Goal: Find contact information: Find contact information

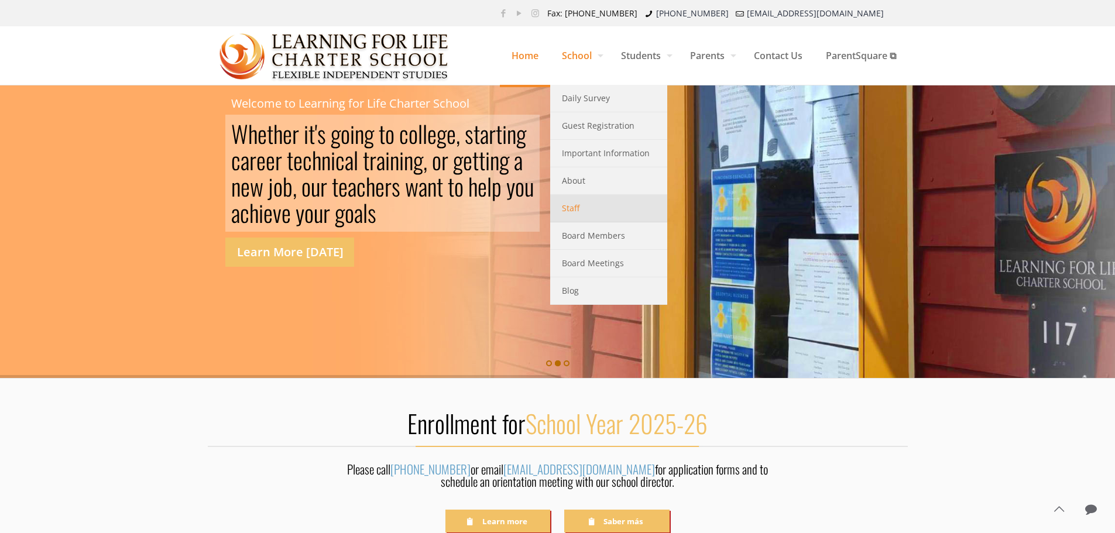
click at [564, 211] on span "Staff" at bounding box center [571, 208] width 18 height 15
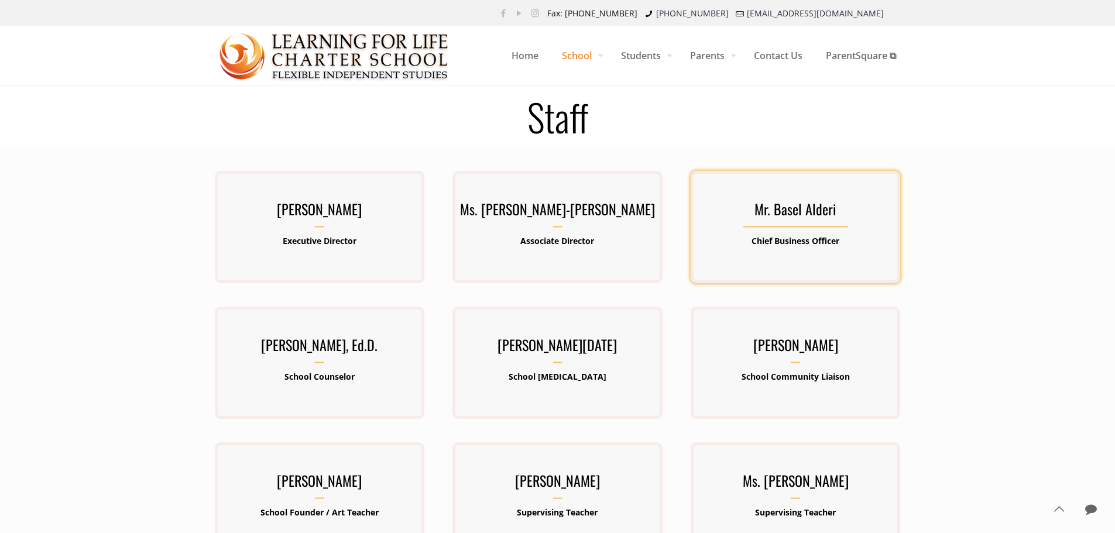
click at [792, 205] on h3 "Mr. Basel Alderi" at bounding box center [796, 212] width 210 height 30
click at [791, 245] on b "Chief Business Officer" at bounding box center [796, 240] width 88 height 11
click at [793, 225] on h3 "Mr. Basel Alderi" at bounding box center [796, 212] width 210 height 30
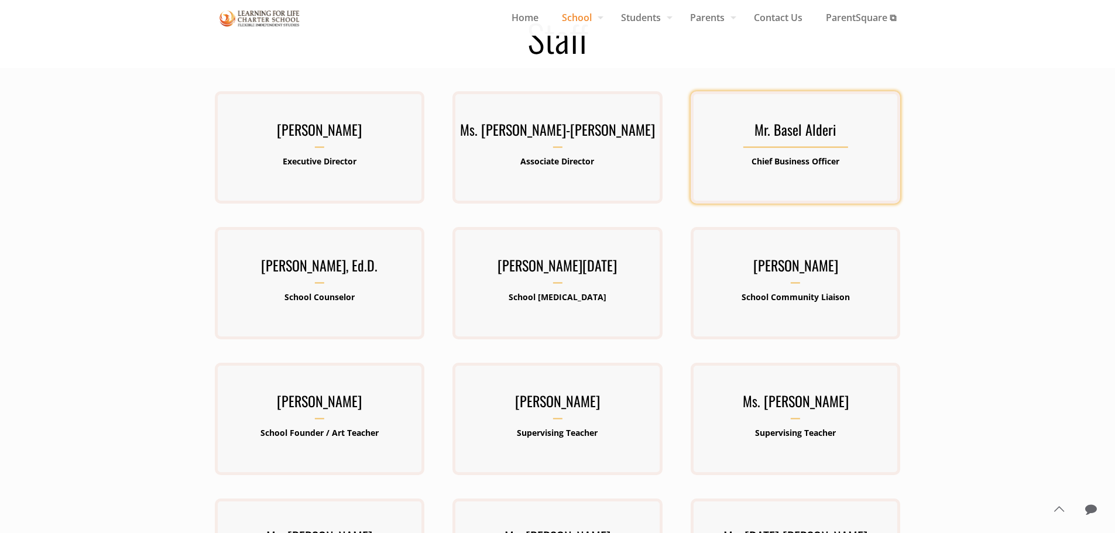
scroll to position [59, 0]
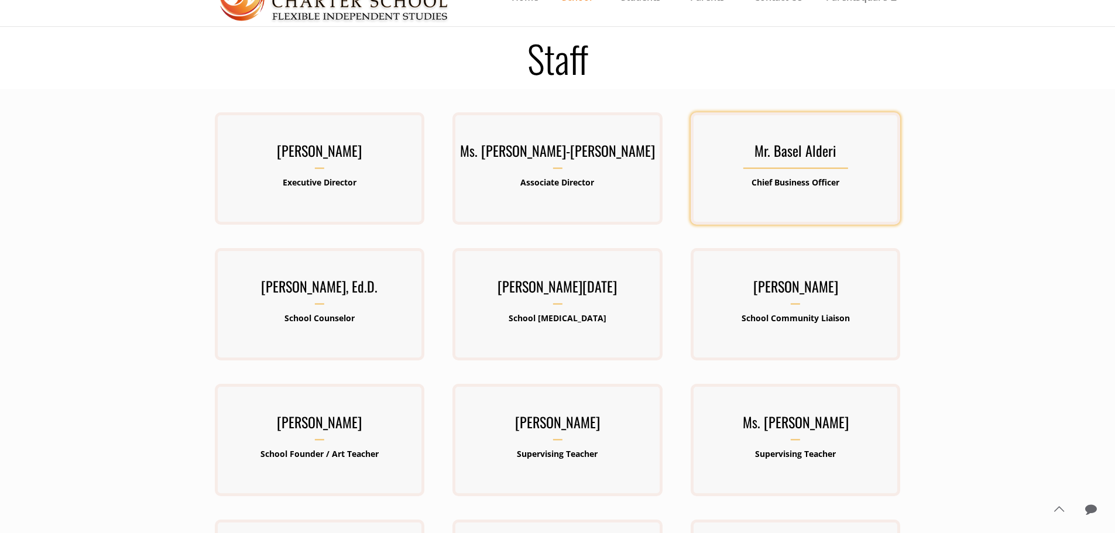
click at [794, 152] on h3 "Mr. Basel Alderi" at bounding box center [796, 154] width 210 height 30
click at [788, 187] on b "Chief Business Officer" at bounding box center [796, 182] width 88 height 11
click at [822, 193] on div "Mr. Basel Alderi Chief Business Officer" at bounding box center [796, 169] width 210 height 60
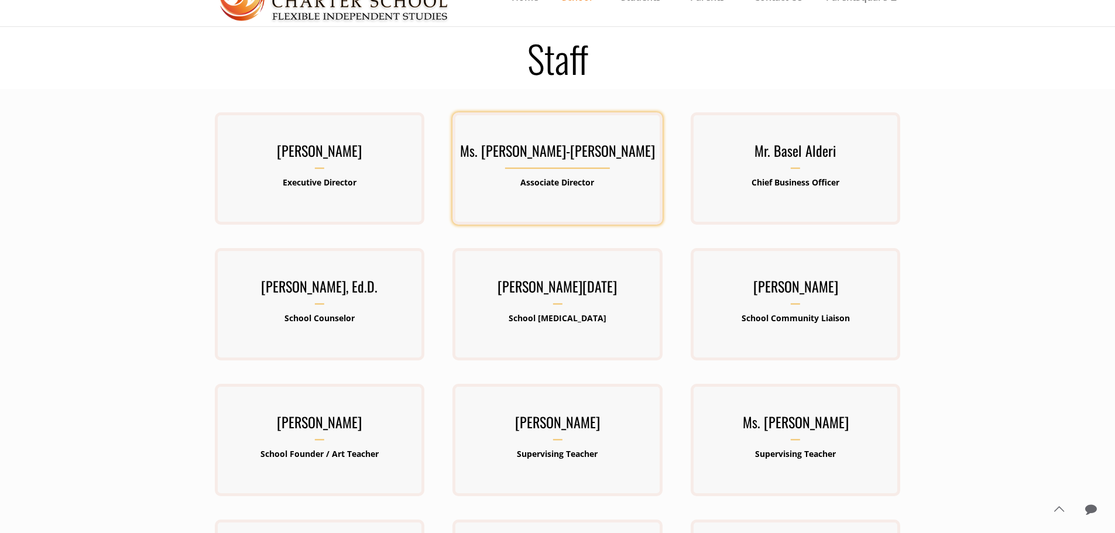
click at [543, 206] on div "Ms. Barbara Lawrence-Emanuel Associate Director" at bounding box center [557, 168] width 210 height 112
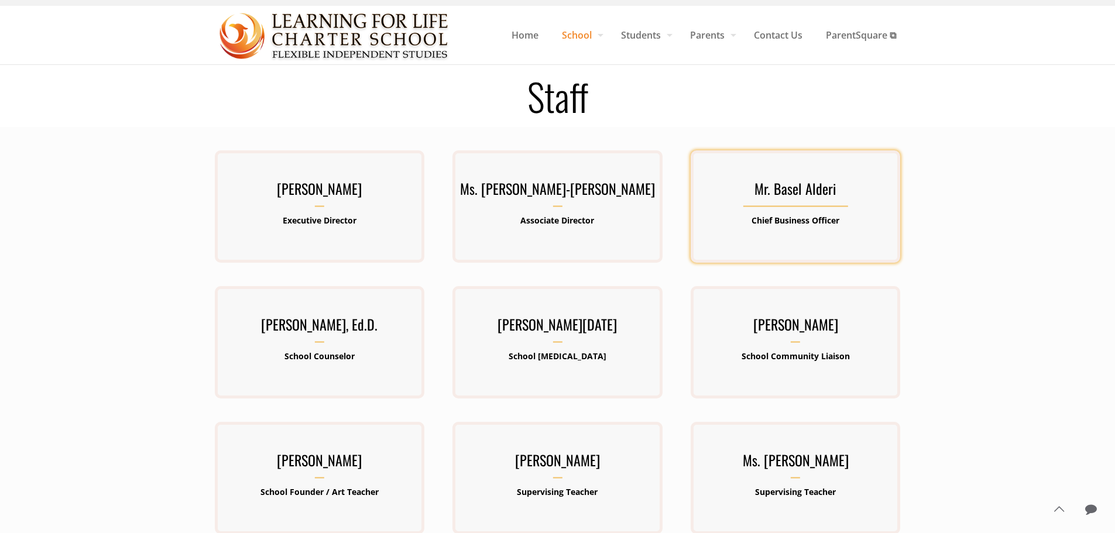
scroll to position [0, 0]
